Goal: Task Accomplishment & Management: Manage account settings

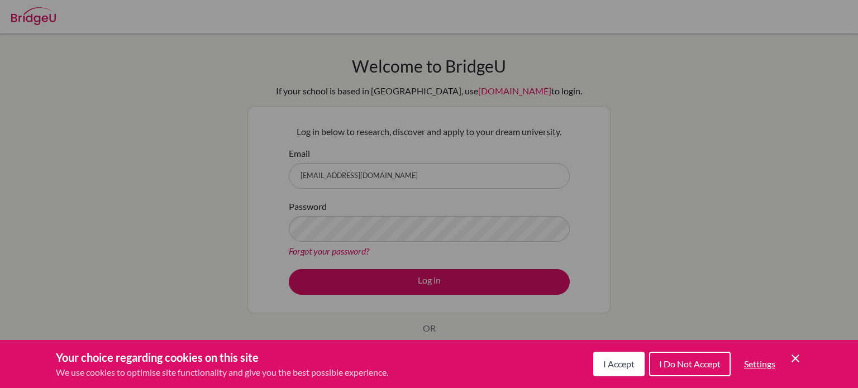
click at [427, 233] on div "Cookie Preferences" at bounding box center [429, 194] width 858 height 388
click at [625, 371] on button "I Accept" at bounding box center [618, 364] width 51 height 25
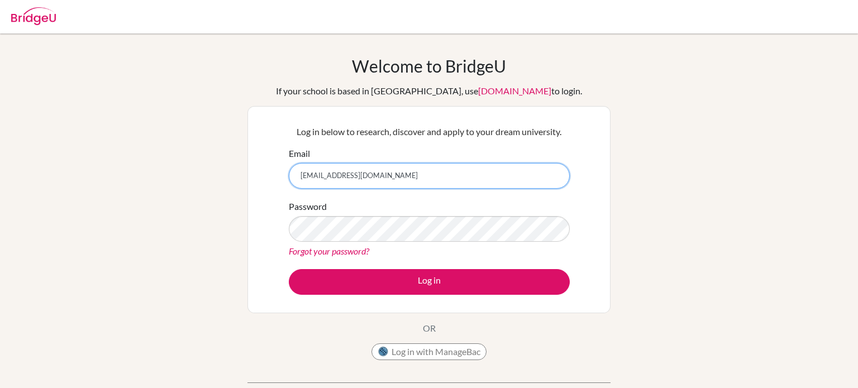
drag, startPoint x: 404, startPoint y: 180, endPoint x: 129, endPoint y: 165, distance: 275.1
click at [129, 165] on div "Welcome to BridgeU If your school is based in China, use app.bridge-u.com.cn to…" at bounding box center [429, 238] width 858 height 365
type input "[EMAIL_ADDRESS][DOMAIN_NAME]"
click at [289, 269] on button "Log in" at bounding box center [429, 282] width 281 height 26
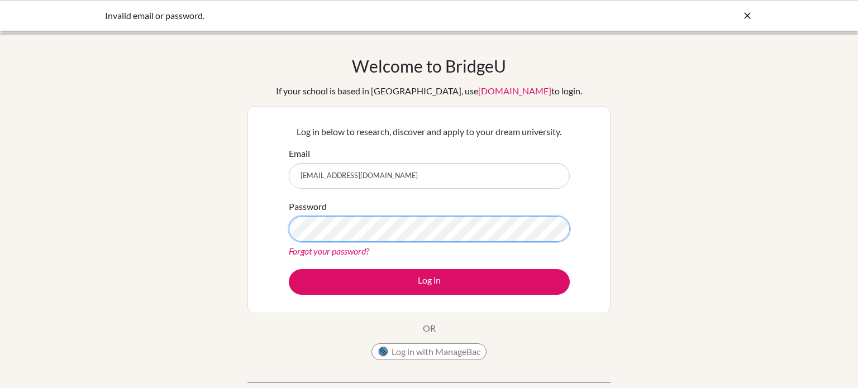
click at [289, 269] on button "Log in" at bounding box center [429, 282] width 281 height 26
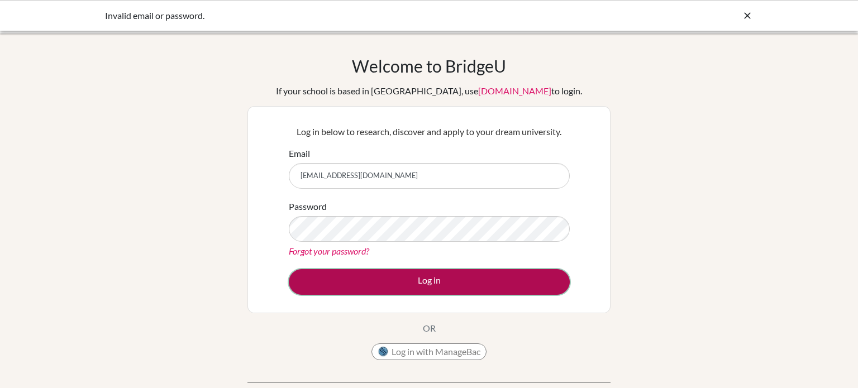
click at [454, 277] on button "Log in" at bounding box center [429, 282] width 281 height 26
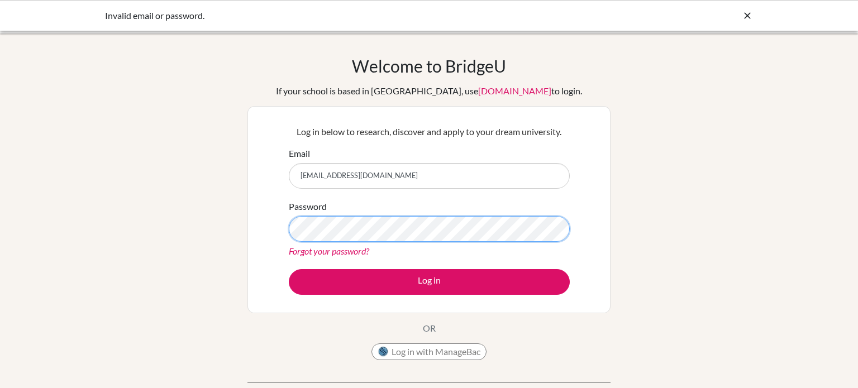
click at [289, 269] on button "Log in" at bounding box center [429, 282] width 281 height 26
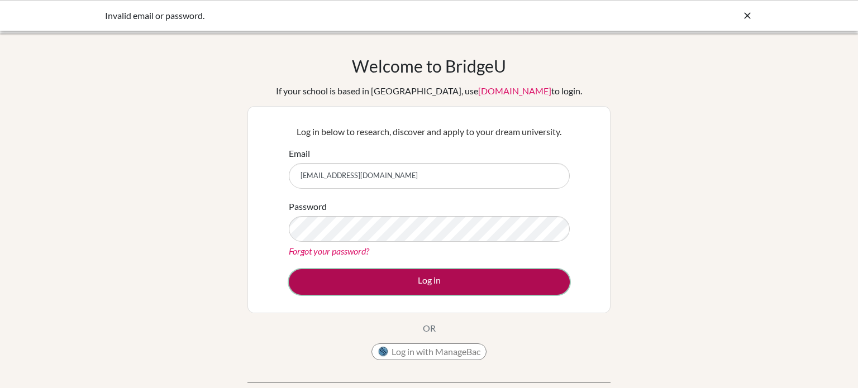
click at [462, 293] on button "Log in" at bounding box center [429, 282] width 281 height 26
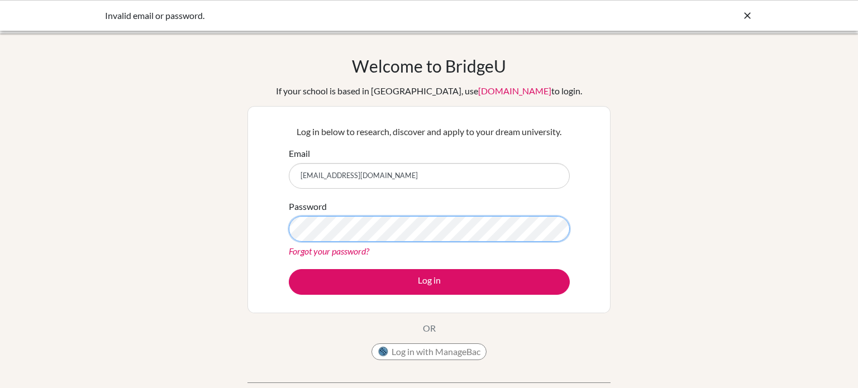
click at [289, 269] on button "Log in" at bounding box center [429, 282] width 281 height 26
